Goal: Information Seeking & Learning: Learn about a topic

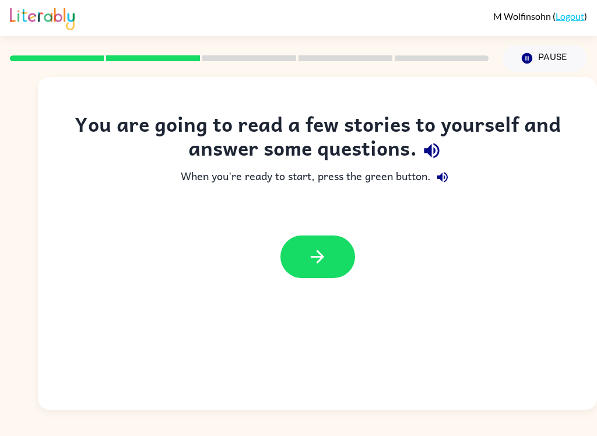
click at [307, 269] on button "button" at bounding box center [317, 256] width 75 height 43
click at [307, 269] on div at bounding box center [317, 256] width 75 height 43
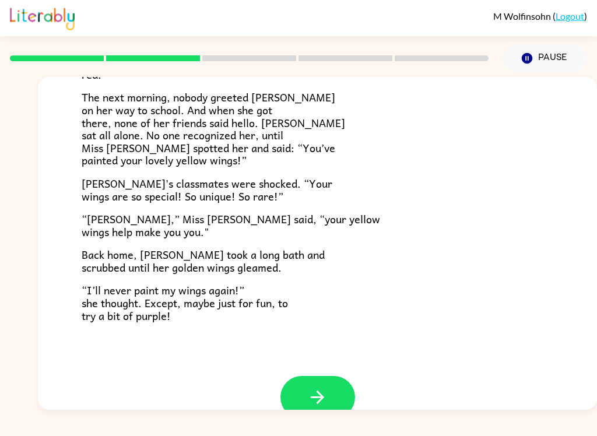
scroll to position [298, 0]
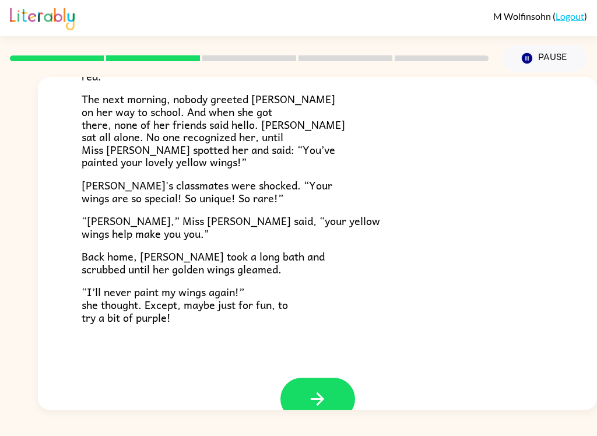
click at [319, 390] on icon "button" at bounding box center [317, 399] width 20 height 20
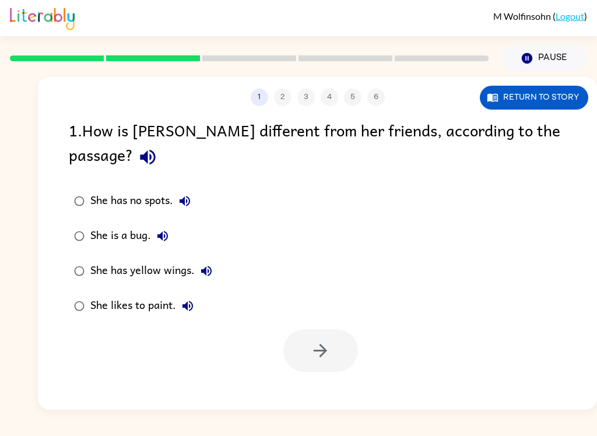
click at [59, 252] on div "1 . How is [PERSON_NAME] different from her friends, according to the passage? …" at bounding box center [317, 245] width 559 height 254
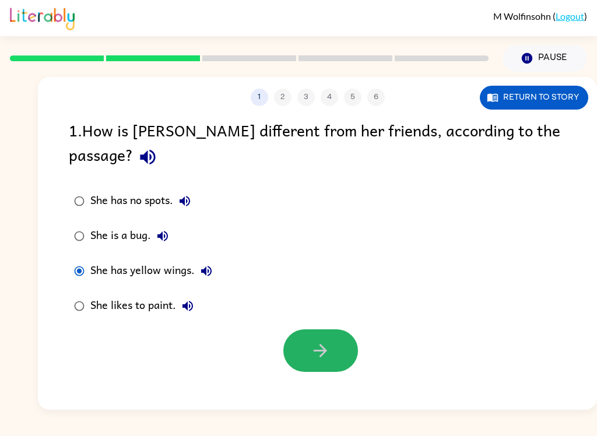
click at [340, 343] on button "button" at bounding box center [320, 350] width 75 height 43
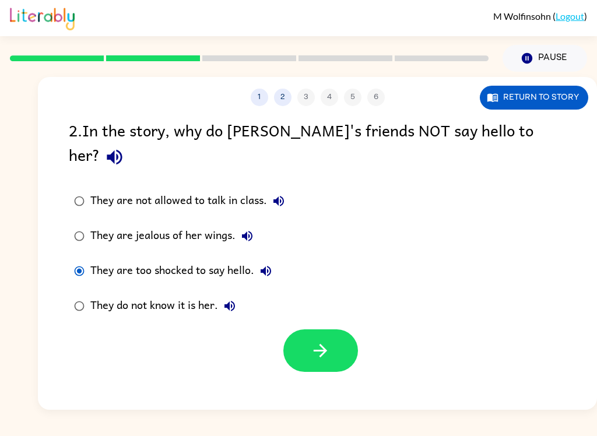
click at [73, 288] on label "They do not know it is her." at bounding box center [179, 305] width 234 height 35
click at [295, 379] on div "1 2 3 4 5 6 Return to story 2 . In the story, why do [PERSON_NAME]'s friends NO…" at bounding box center [317, 243] width 559 height 333
click at [309, 335] on button "button" at bounding box center [320, 350] width 75 height 43
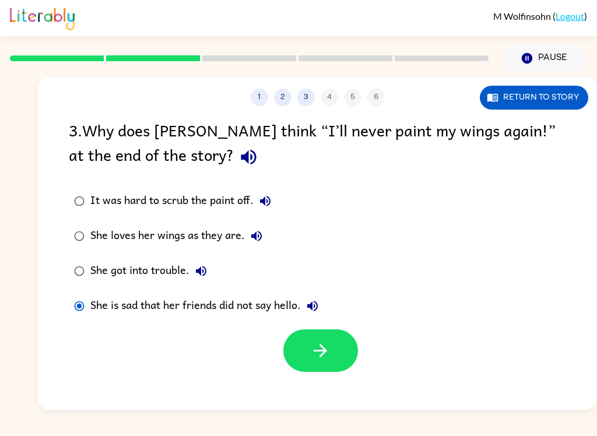
click at [151, 337] on div at bounding box center [317, 347] width 559 height 48
click at [316, 363] on button "button" at bounding box center [320, 350] width 75 height 43
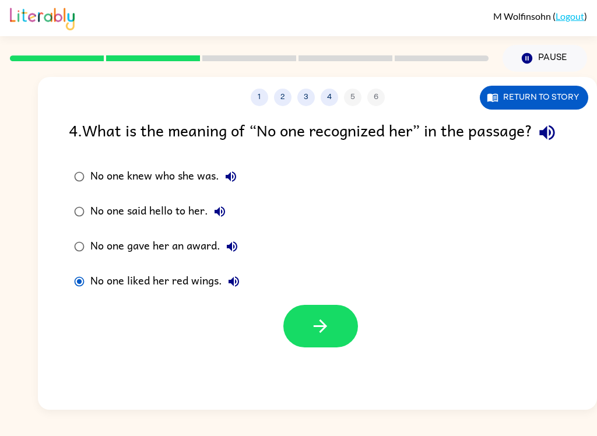
click at [273, 329] on div at bounding box center [317, 323] width 559 height 48
click at [324, 337] on button "button" at bounding box center [320, 326] width 75 height 43
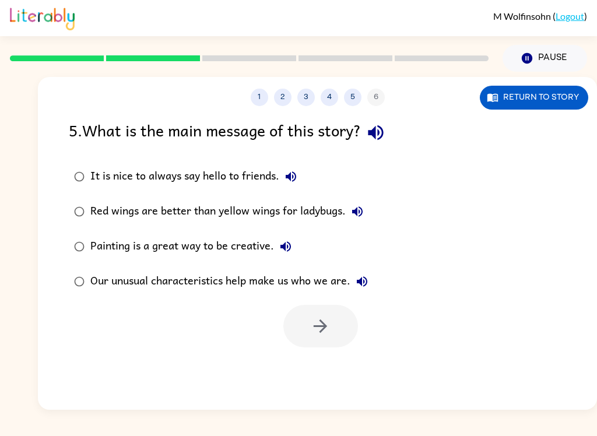
click at [295, 336] on div at bounding box center [320, 326] width 75 height 43
click at [309, 327] on div at bounding box center [320, 326] width 75 height 43
click at [308, 331] on div at bounding box center [320, 326] width 75 height 43
click at [324, 325] on div at bounding box center [320, 326] width 75 height 43
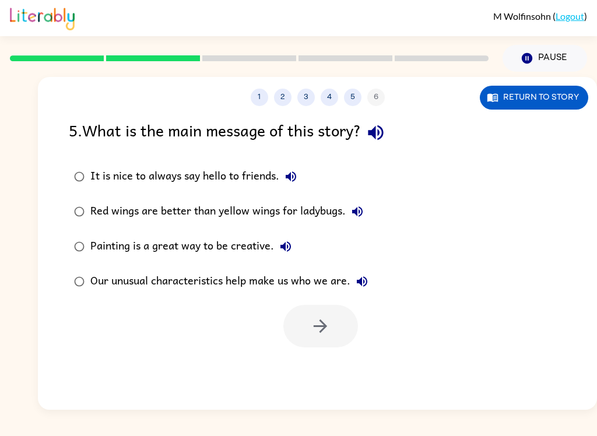
click at [323, 325] on div at bounding box center [320, 326] width 75 height 43
click at [325, 329] on div at bounding box center [320, 326] width 75 height 43
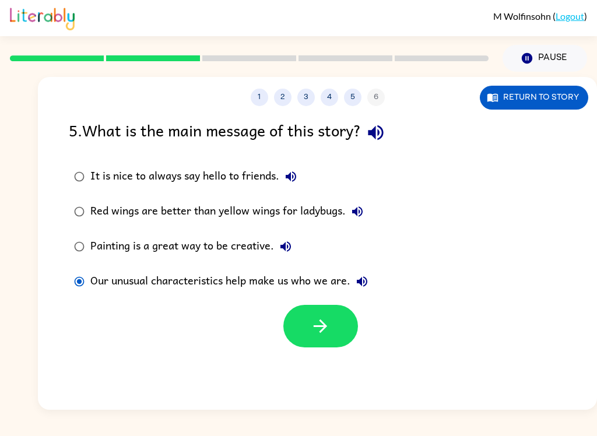
click at [178, 255] on div "Painting is a great way to be creative." at bounding box center [193, 246] width 207 height 23
click at [149, 365] on div "1 2 3 4 5 6 Return to story 5 . What is the main message of this story? It is n…" at bounding box center [317, 243] width 559 height 333
click at [303, 326] on button "button" at bounding box center [320, 326] width 75 height 43
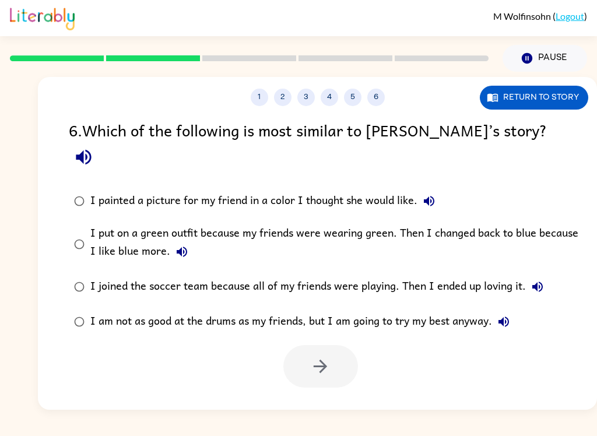
click at [64, 227] on label "I put on a green outfit because my friends were wearing green. Then I changed b…" at bounding box center [324, 244] width 525 height 51
click at [305, 345] on button "button" at bounding box center [320, 366] width 75 height 43
click at [298, 345] on div at bounding box center [320, 366] width 75 height 43
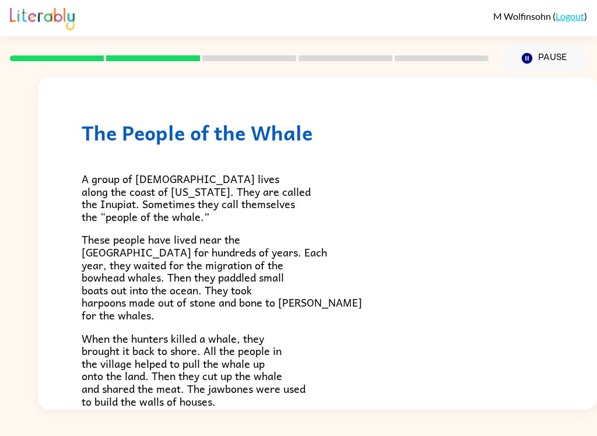
click at [291, 342] on p "When the hunters killed a whale, they brought it back to shore. All the people …" at bounding box center [318, 370] width 472 height 76
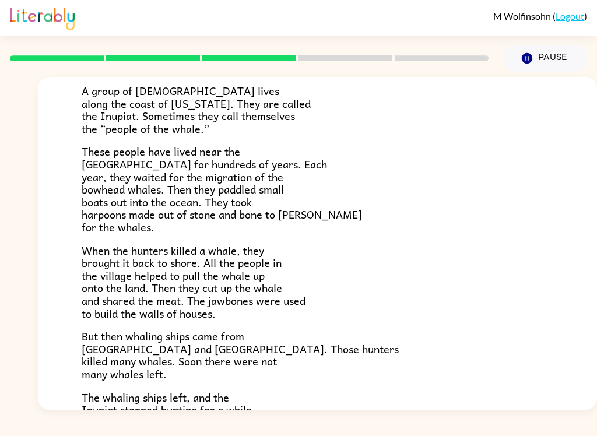
scroll to position [85, 0]
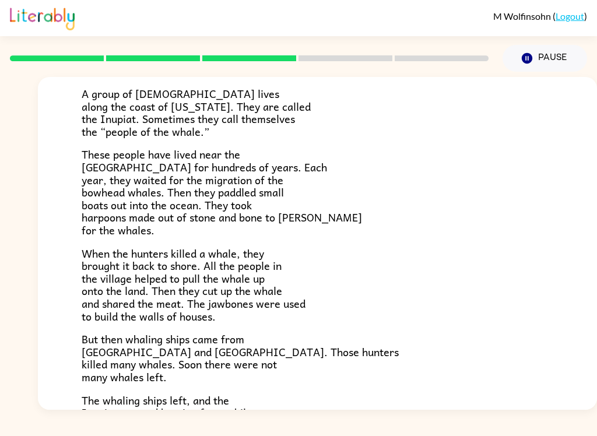
click at [199, 393] on span "The whaling ships left, and the Inupiat stopped hunting for a while. Finally, t…" at bounding box center [214, 419] width 265 height 55
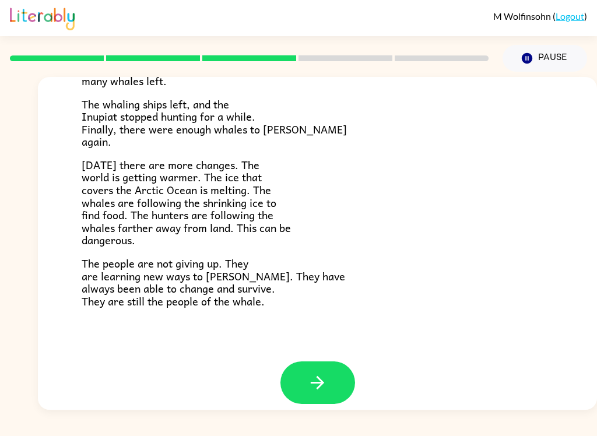
scroll to position [380, 0]
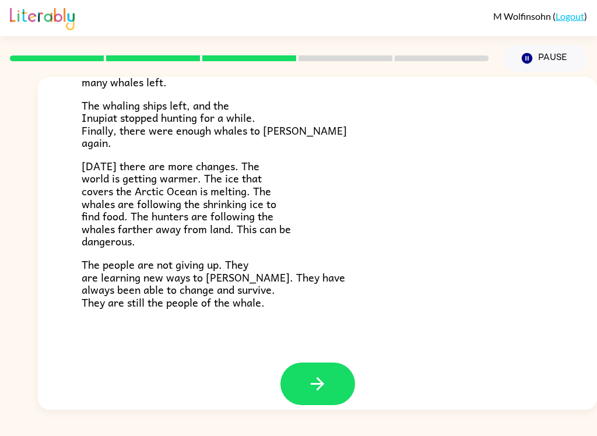
click at [310, 374] on icon "button" at bounding box center [317, 384] width 20 height 20
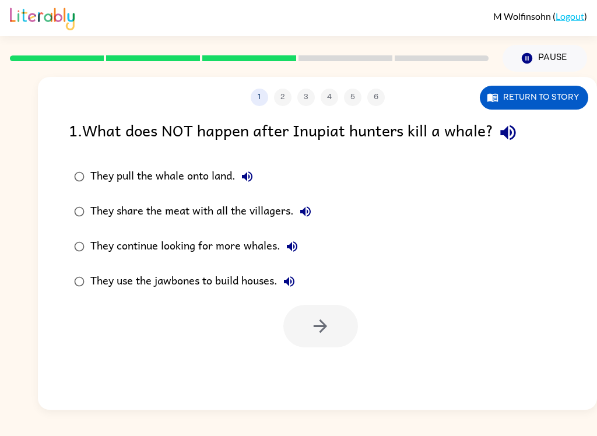
click at [18, 69] on div at bounding box center [249, 58] width 492 height 41
click at [344, 339] on div at bounding box center [320, 326] width 75 height 43
click at [337, 333] on div at bounding box center [320, 326] width 75 height 43
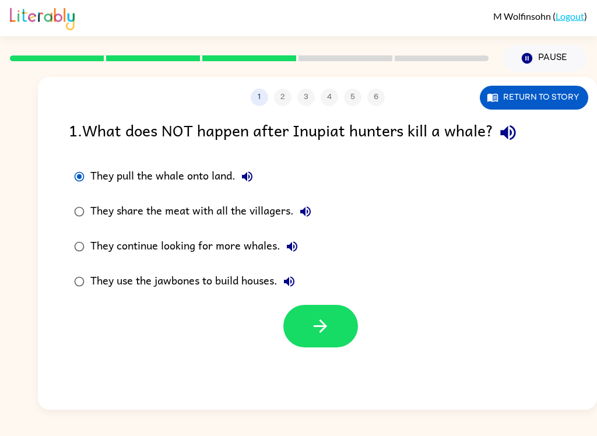
click at [340, 335] on button "button" at bounding box center [320, 326] width 75 height 43
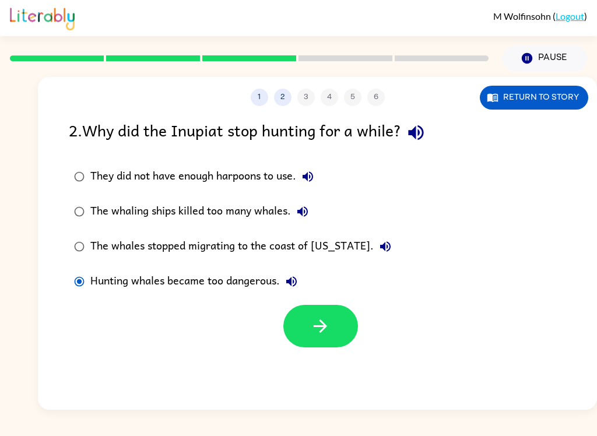
click at [319, 335] on icon "button" at bounding box center [320, 326] width 20 height 20
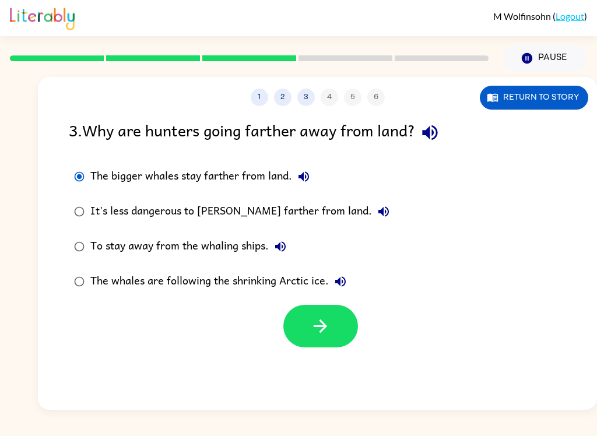
click at [305, 325] on button "button" at bounding box center [320, 326] width 75 height 43
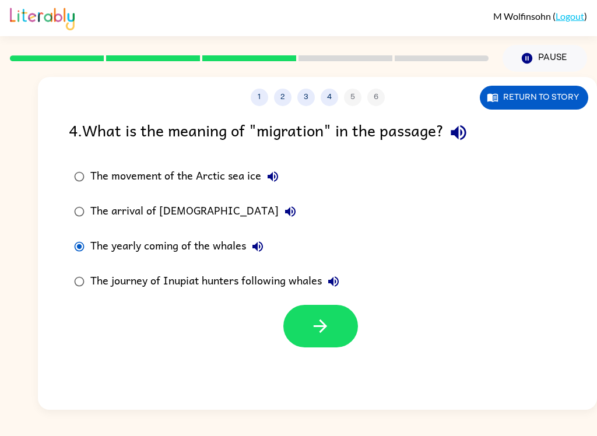
click at [293, 327] on button "button" at bounding box center [320, 326] width 75 height 43
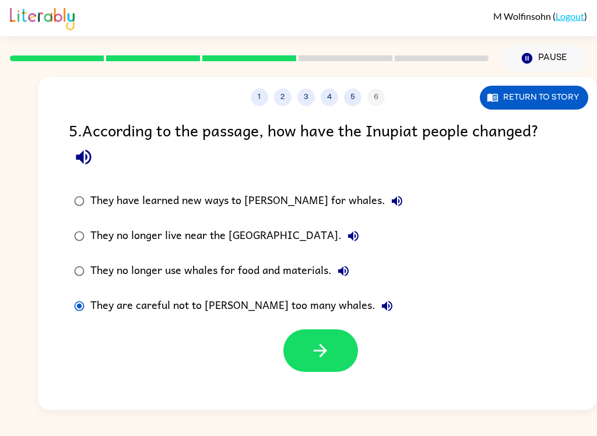
click at [297, 347] on button "button" at bounding box center [320, 350] width 75 height 43
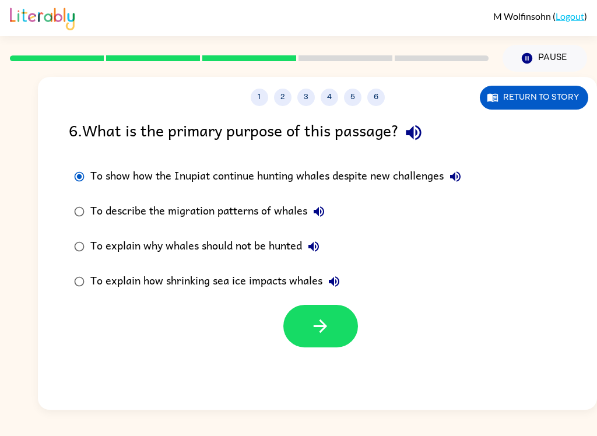
click at [281, 349] on div "1 2 3 4 5 6 Return to story 6 . What is the primary purpose of this passage? To…" at bounding box center [317, 243] width 559 height 333
click at [115, 287] on div "To explain how shrinking sea ice impacts whales" at bounding box center [217, 281] width 255 height 23
click at [347, 323] on button "button" at bounding box center [320, 326] width 75 height 43
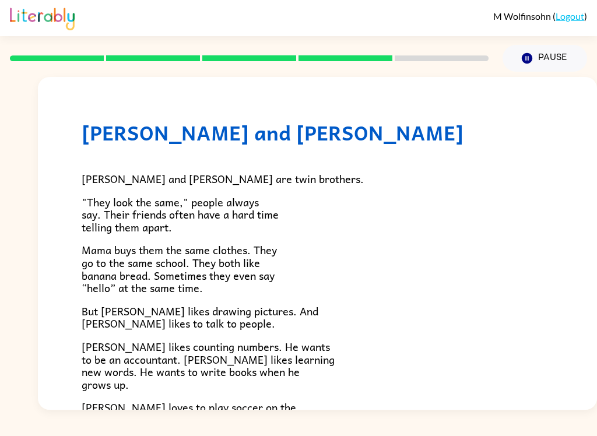
click at [337, 325] on p "But [PERSON_NAME] likes drawing pictures. And [PERSON_NAME] likes to talk to pe…" at bounding box center [318, 317] width 472 height 25
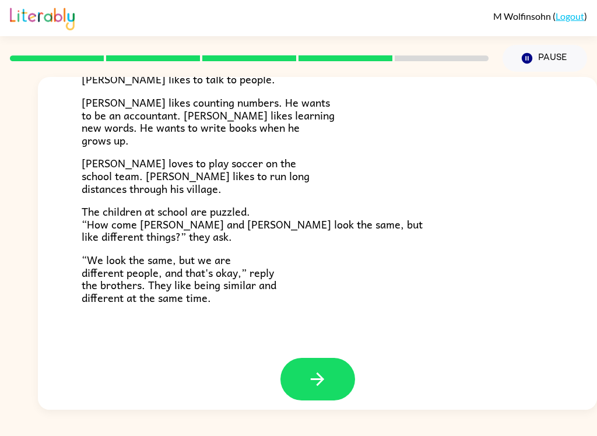
scroll to position [244, 0]
click at [315, 382] on button "button" at bounding box center [317, 379] width 75 height 43
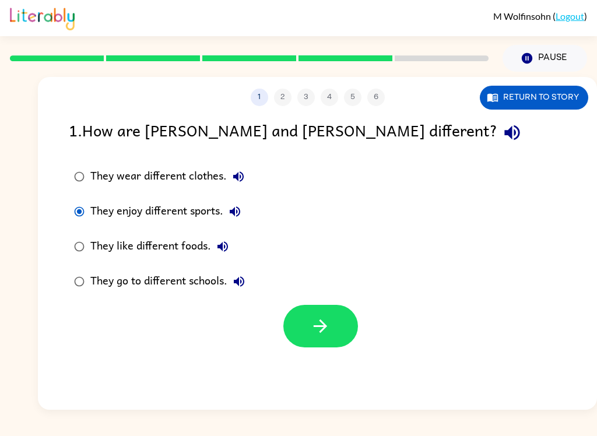
click at [349, 314] on button "button" at bounding box center [320, 326] width 75 height 43
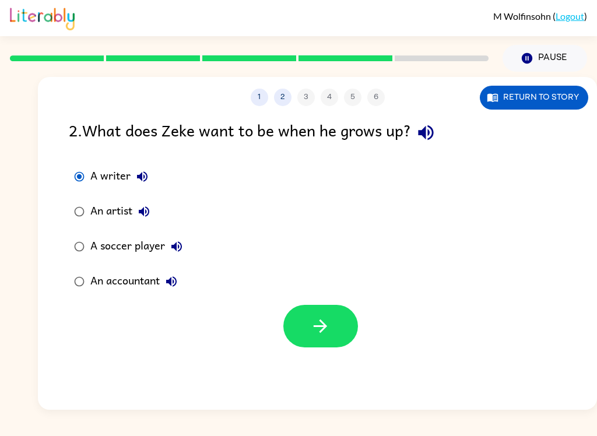
click at [330, 330] on button "button" at bounding box center [320, 326] width 75 height 43
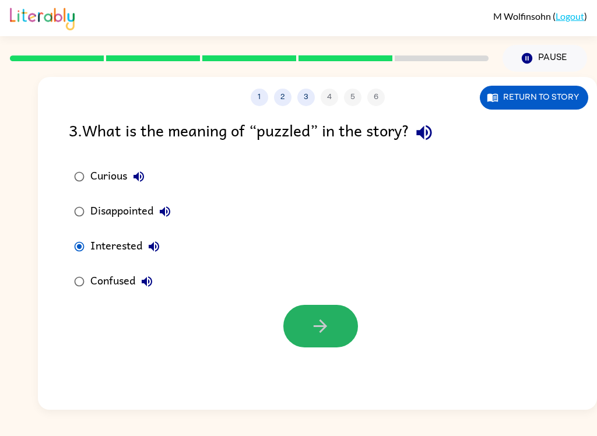
click at [337, 321] on button "button" at bounding box center [320, 326] width 75 height 43
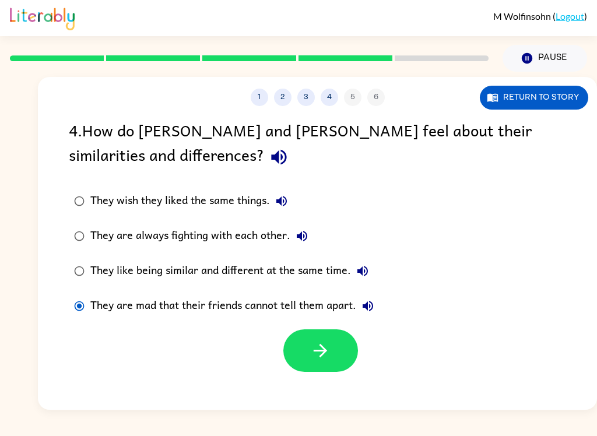
click at [346, 369] on button "button" at bounding box center [320, 350] width 75 height 43
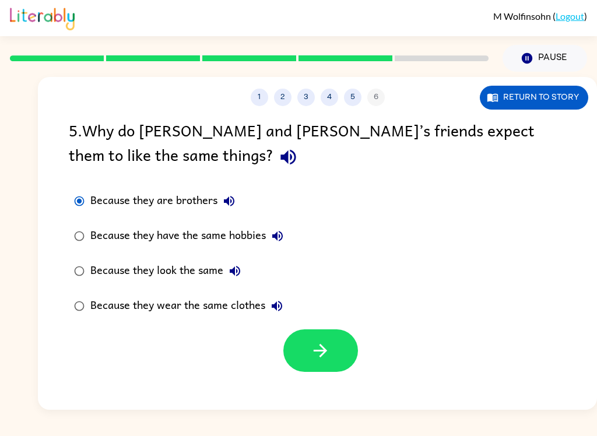
click at [335, 358] on button "button" at bounding box center [320, 350] width 75 height 43
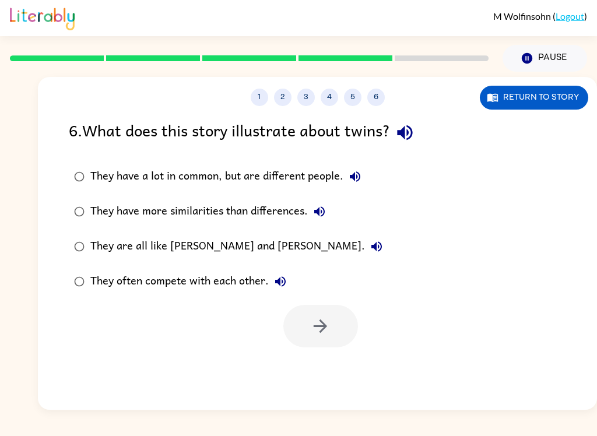
click at [347, 323] on div at bounding box center [320, 326] width 75 height 43
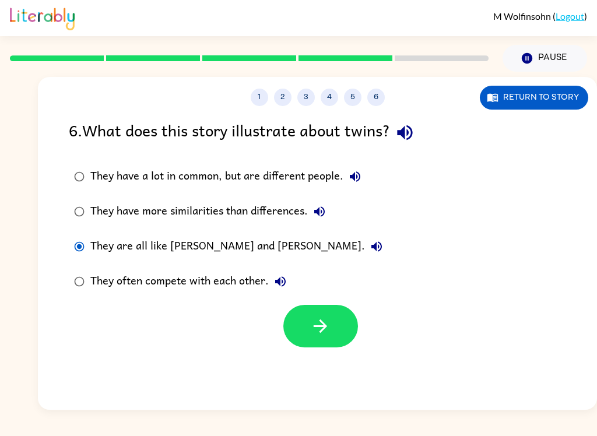
click at [353, 312] on div at bounding box center [320, 326] width 75 height 43
click at [321, 326] on icon "button" at bounding box center [320, 326] width 20 height 20
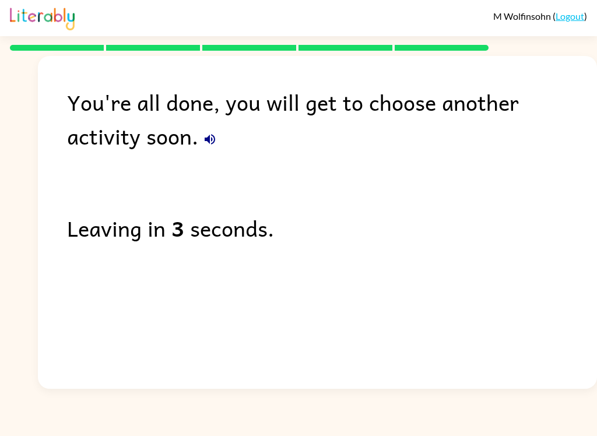
click at [208, 237] on div "Leaving in 3 seconds." at bounding box center [332, 228] width 530 height 34
click at [231, 268] on div "You're all done, you will get to choose another activity soon. Leaving in 3 sec…" at bounding box center [317, 219] width 559 height 327
